Goal: Information Seeking & Learning: Learn about a topic

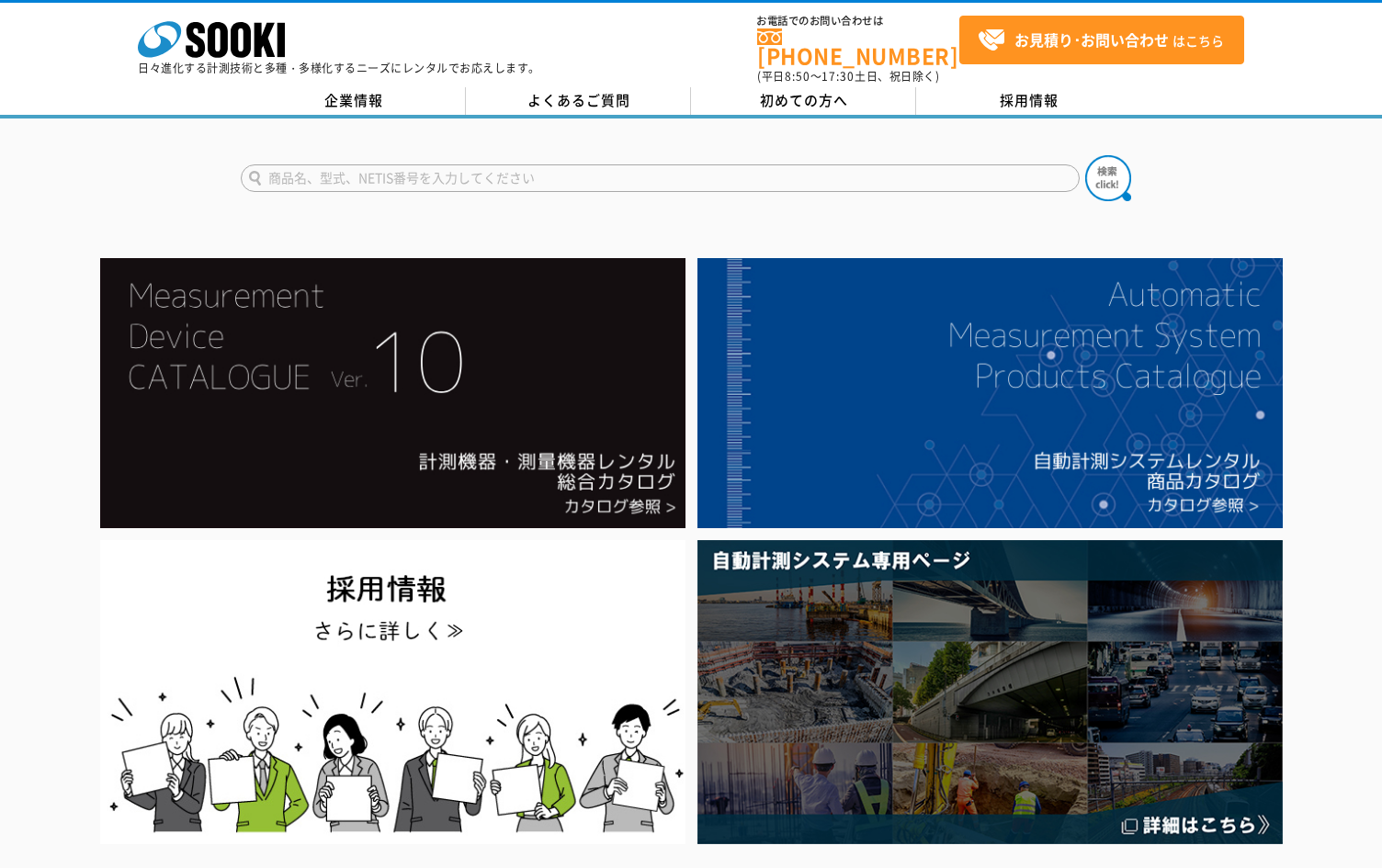
click at [642, 172] on input "text" at bounding box center [660, 178] width 839 height 27
type input "チルフォメーション"
click at [1107, 160] on img at bounding box center [1107, 178] width 46 height 46
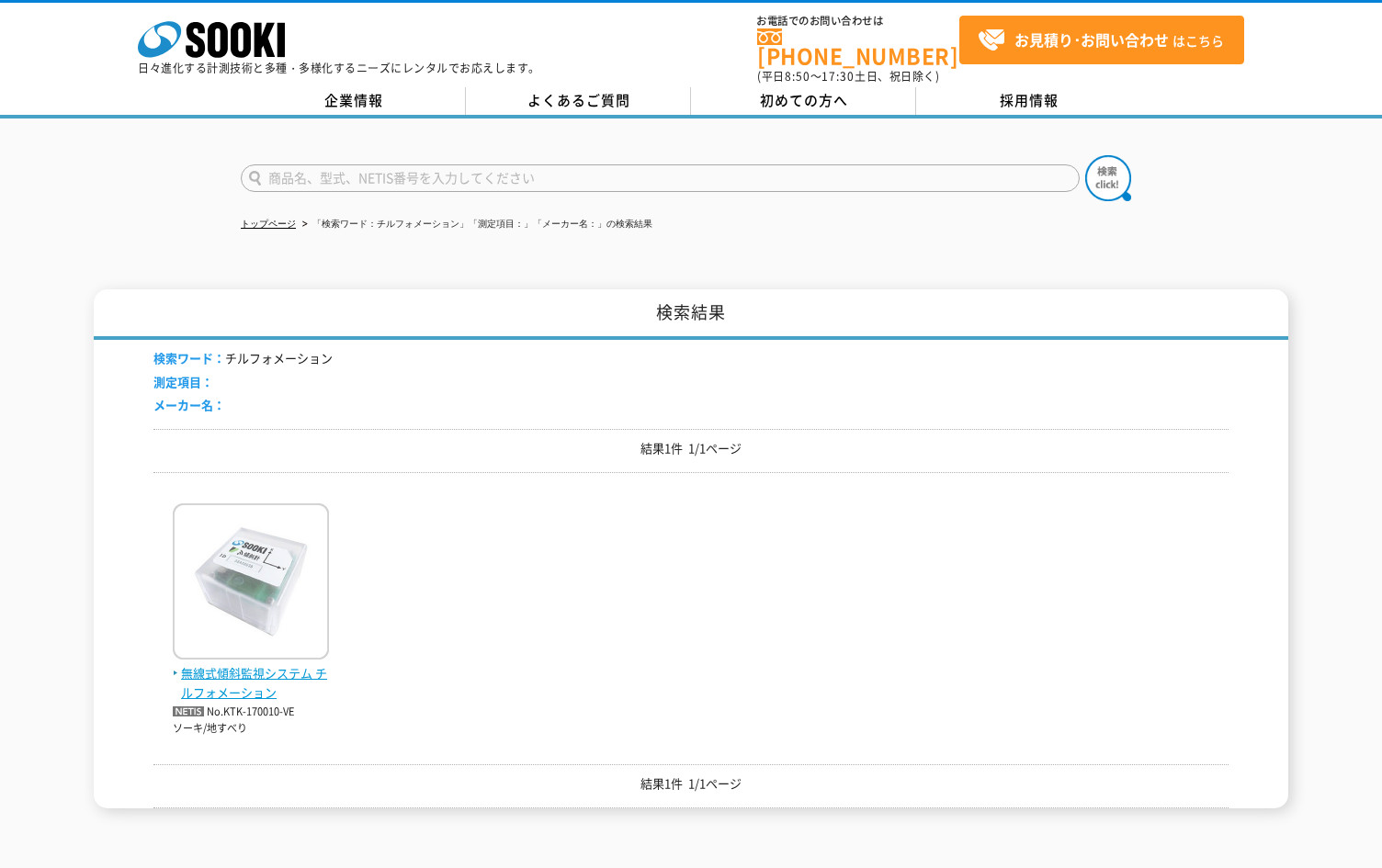
click at [253, 664] on span "無線式傾斜監視システム チルフォメーション" at bounding box center [251, 683] width 156 height 39
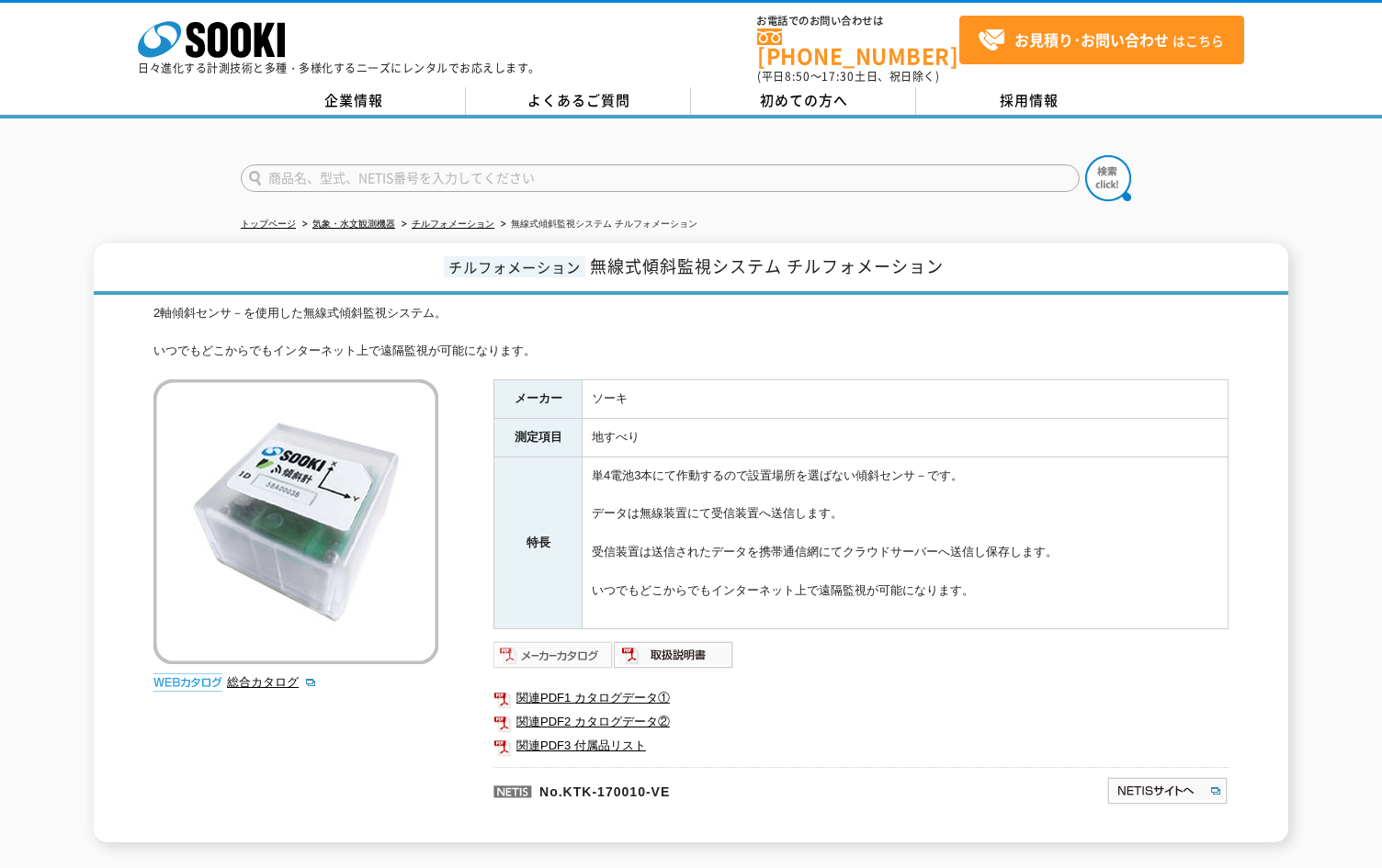
click at [581, 641] on img at bounding box center [553, 655] width 120 height 29
